Goal: Task Accomplishment & Management: Complete application form

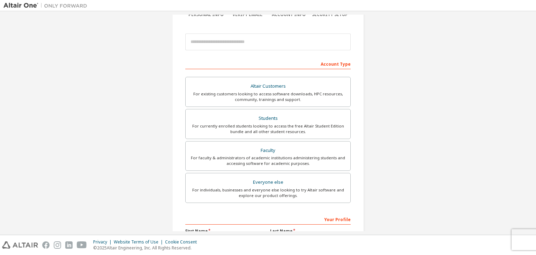
scroll to position [68, 0]
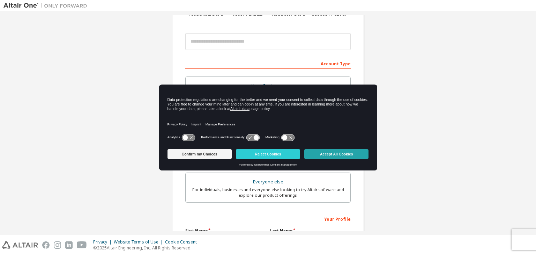
click at [326, 151] on button "Accept All Cookies" at bounding box center [336, 154] width 64 height 10
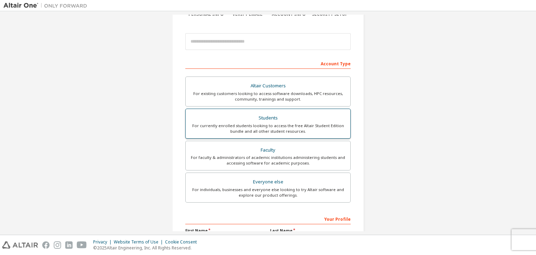
click at [298, 123] on div "For currently enrolled students looking to access the free Altair Student Editi…" at bounding box center [268, 128] width 156 height 11
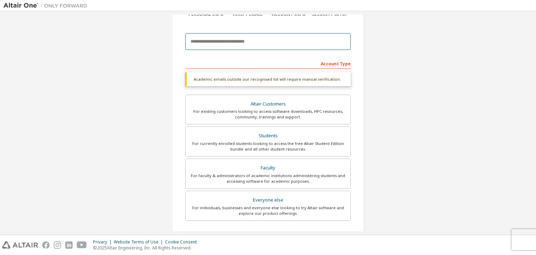
click at [270, 49] on input "email" at bounding box center [267, 41] width 165 height 17
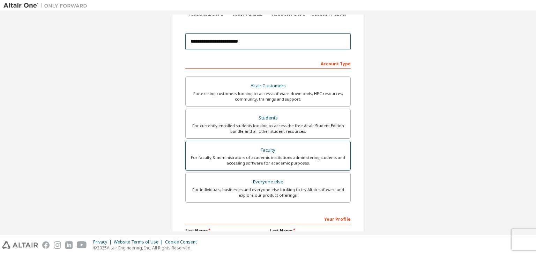
scroll to position [152, 0]
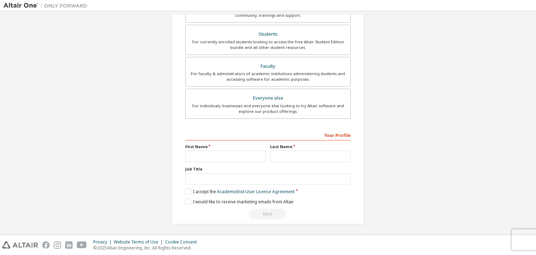
type input "**********"
click at [226, 161] on div "Your Profile First Name Last Name Job Title Please provide State/Province to he…" at bounding box center [267, 174] width 165 height 90
click at [226, 160] on input "text" at bounding box center [225, 156] width 81 height 12
type input "******"
click at [275, 160] on input "text" at bounding box center [310, 156] width 81 height 12
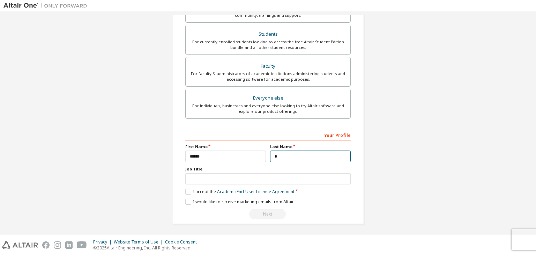
type input "*"
type input "*****"
click at [243, 178] on input "text" at bounding box center [267, 179] width 165 height 12
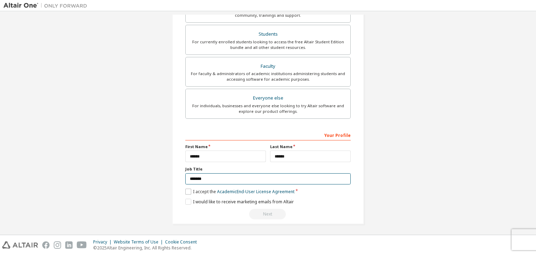
type input "*******"
click at [186, 190] on label "I accept the Academic End-User License Agreement" at bounding box center [239, 191] width 109 height 6
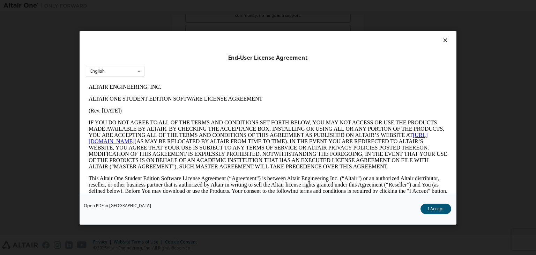
scroll to position [0, 0]
click at [433, 212] on button "I Accept" at bounding box center [436, 209] width 31 height 10
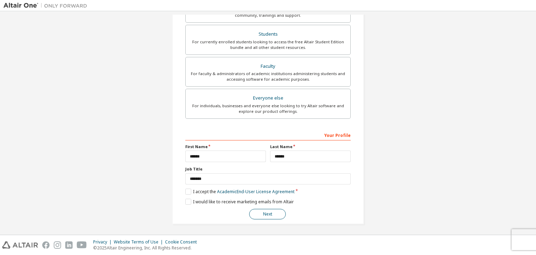
click at [268, 213] on button "Next" at bounding box center [267, 214] width 37 height 10
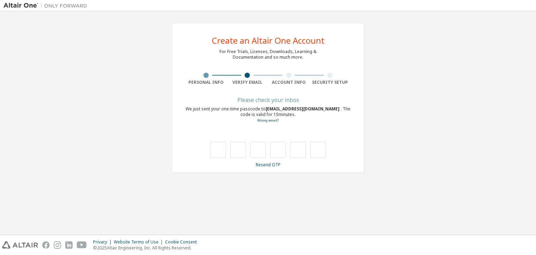
type input "*"
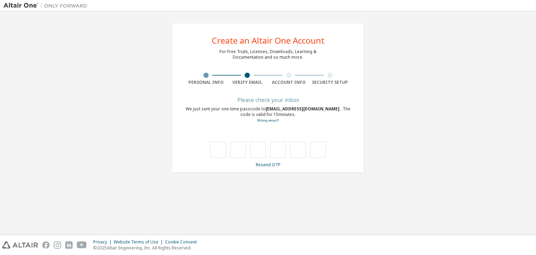
type input "*"
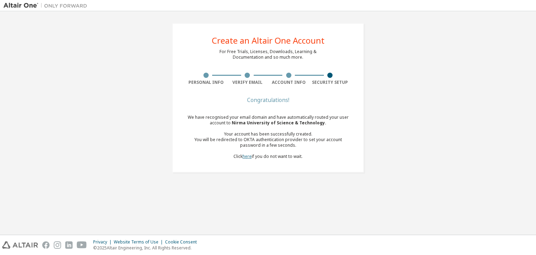
click at [243, 156] on link "here" at bounding box center [247, 156] width 9 height 6
